Goal: Information Seeking & Learning: Learn about a topic

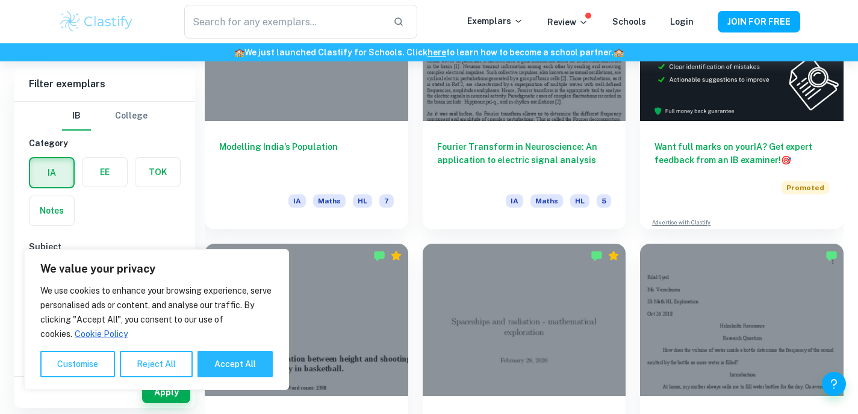
scroll to position [411, 0]
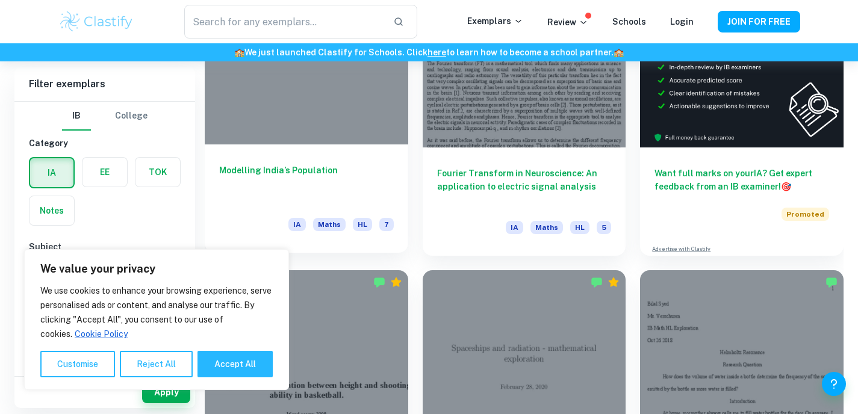
click at [349, 146] on div "Modelling India’s Population IA Maths HL 7" at bounding box center [306, 198] width 203 height 108
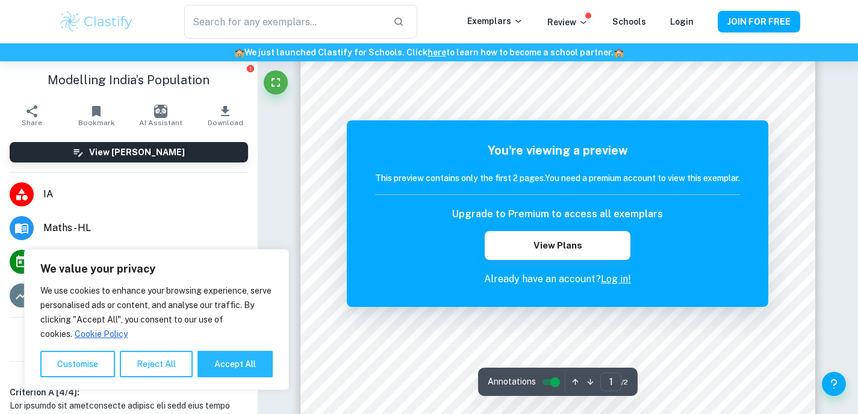
scroll to position [309, 0]
click at [239, 370] on button "Accept All" at bounding box center [234, 364] width 75 height 26
checkbox input "true"
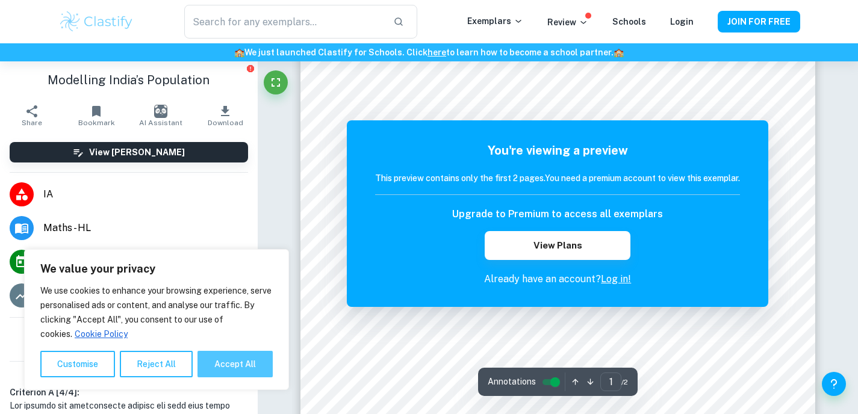
checkbox input "true"
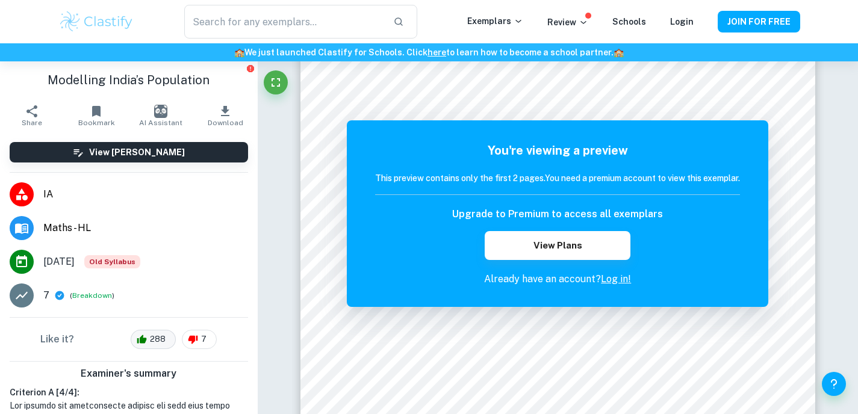
scroll to position [11, 0]
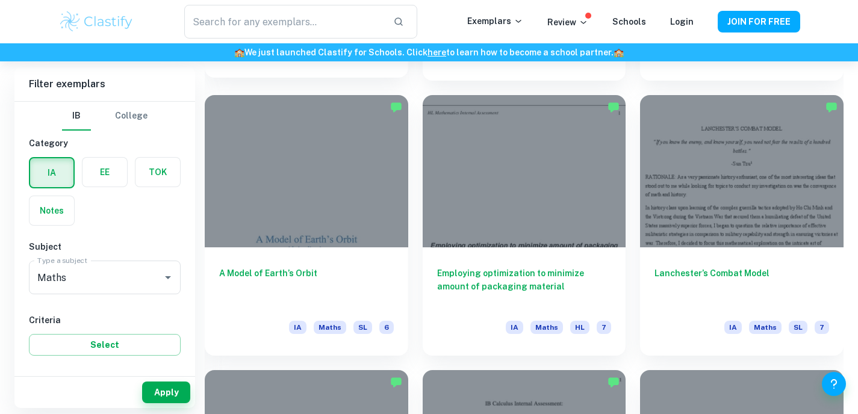
scroll to position [1413, 0]
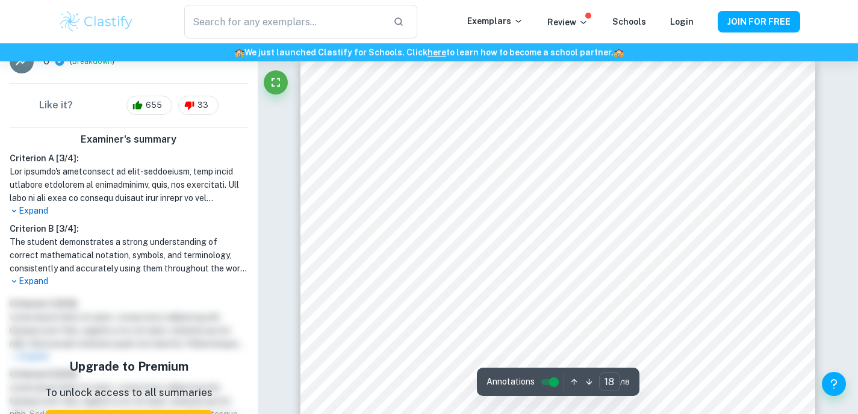
scroll to position [259, 0]
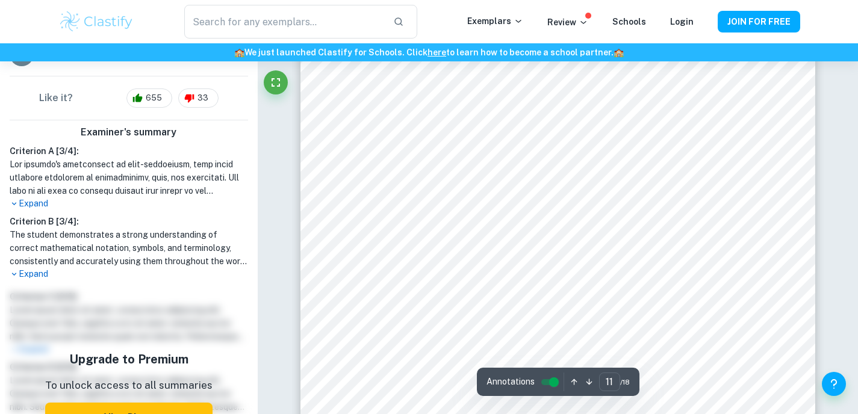
type input "10"
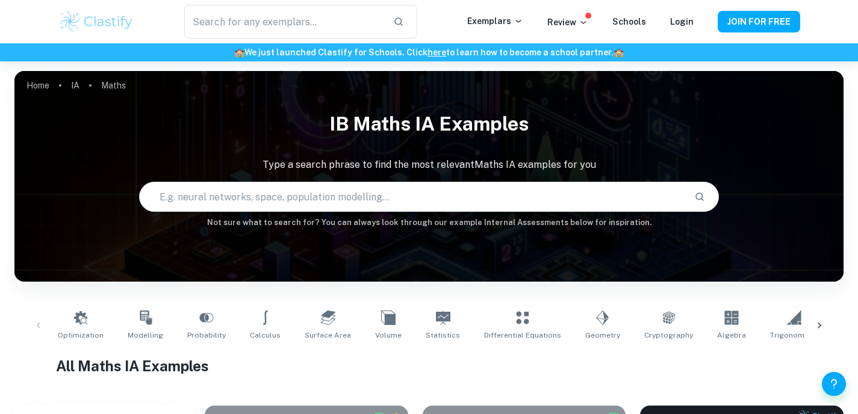
scroll to position [1413, 0]
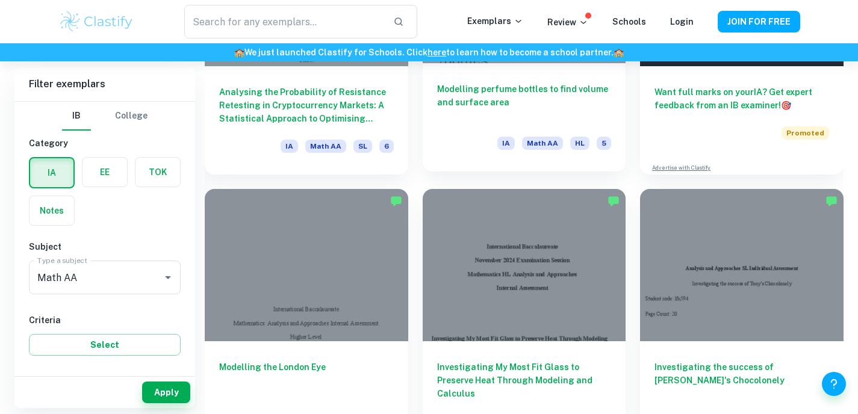
scroll to position [494, 0]
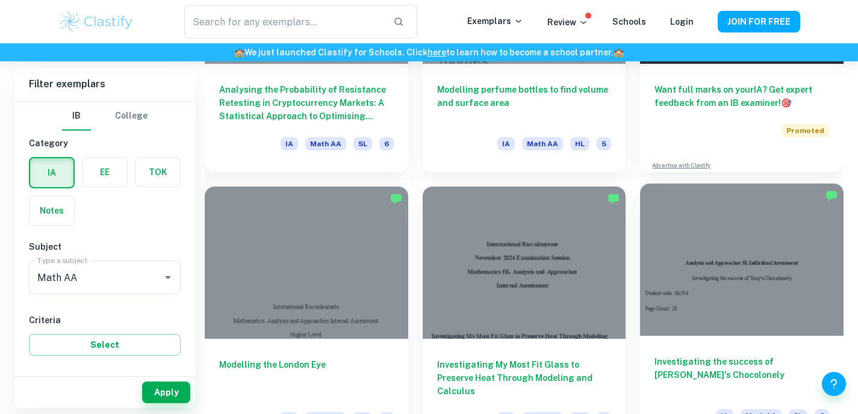
click at [760, 333] on div at bounding box center [741, 260] width 203 height 152
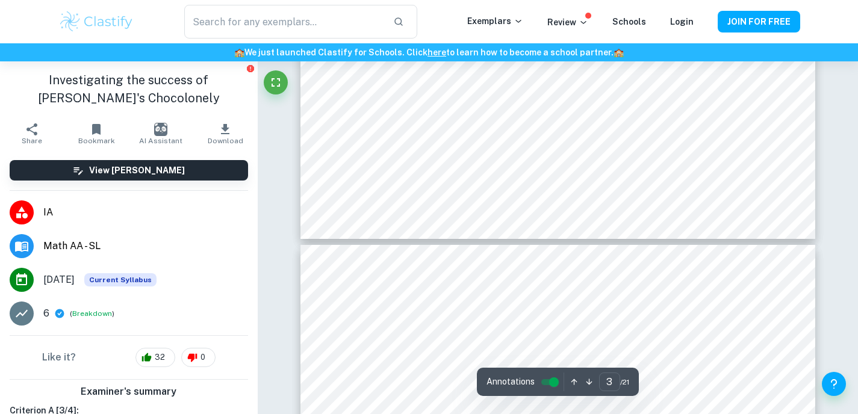
scroll to position [2202, 0]
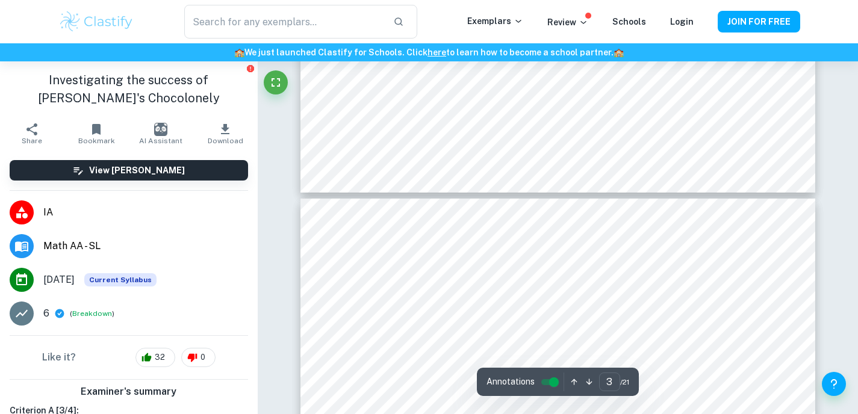
type input "4"
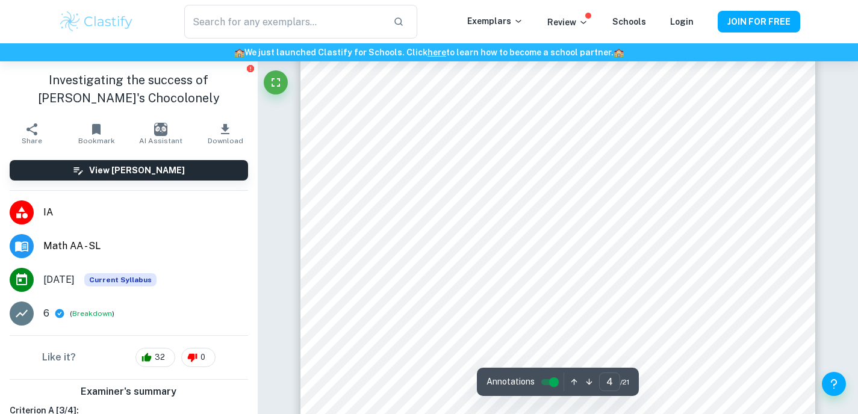
scroll to position [2759, 0]
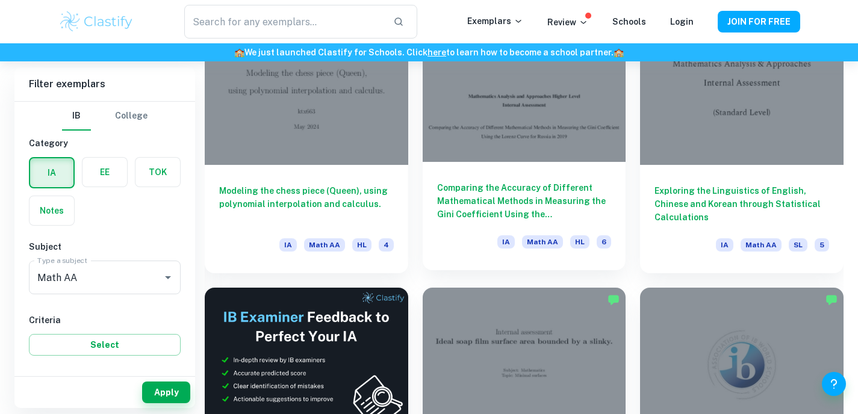
scroll to position [1937, 0]
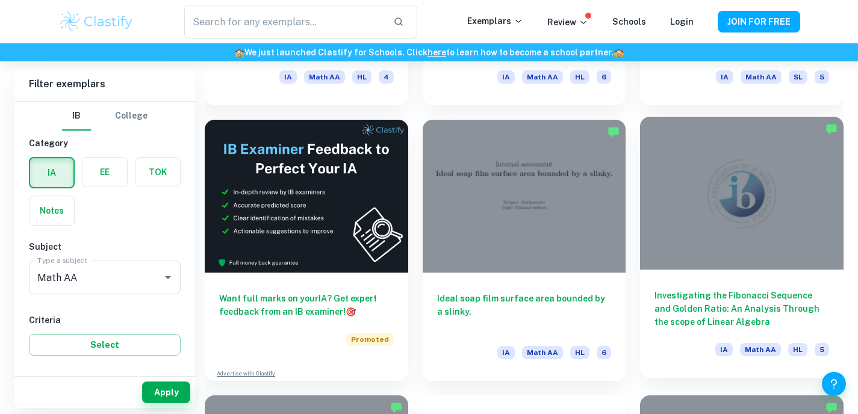
click at [686, 266] on div at bounding box center [741, 193] width 203 height 152
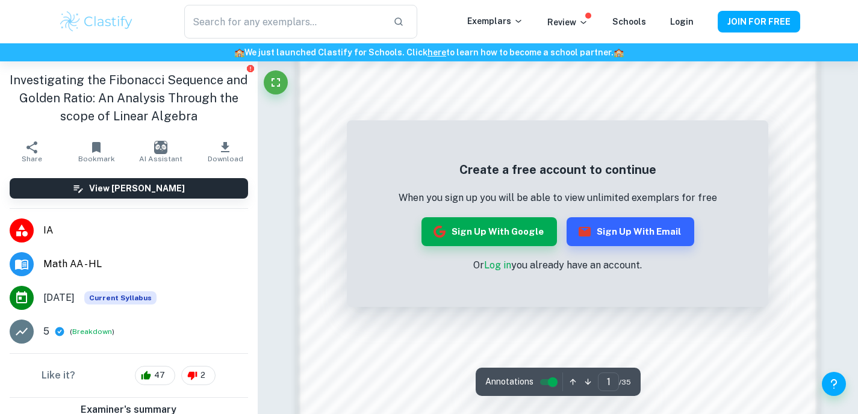
scroll to position [1080, 0]
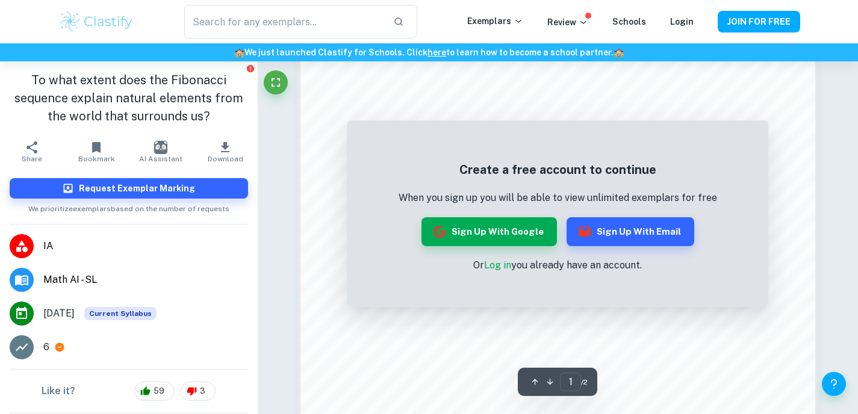
scroll to position [941, 0]
